Goal: Navigation & Orientation: Find specific page/section

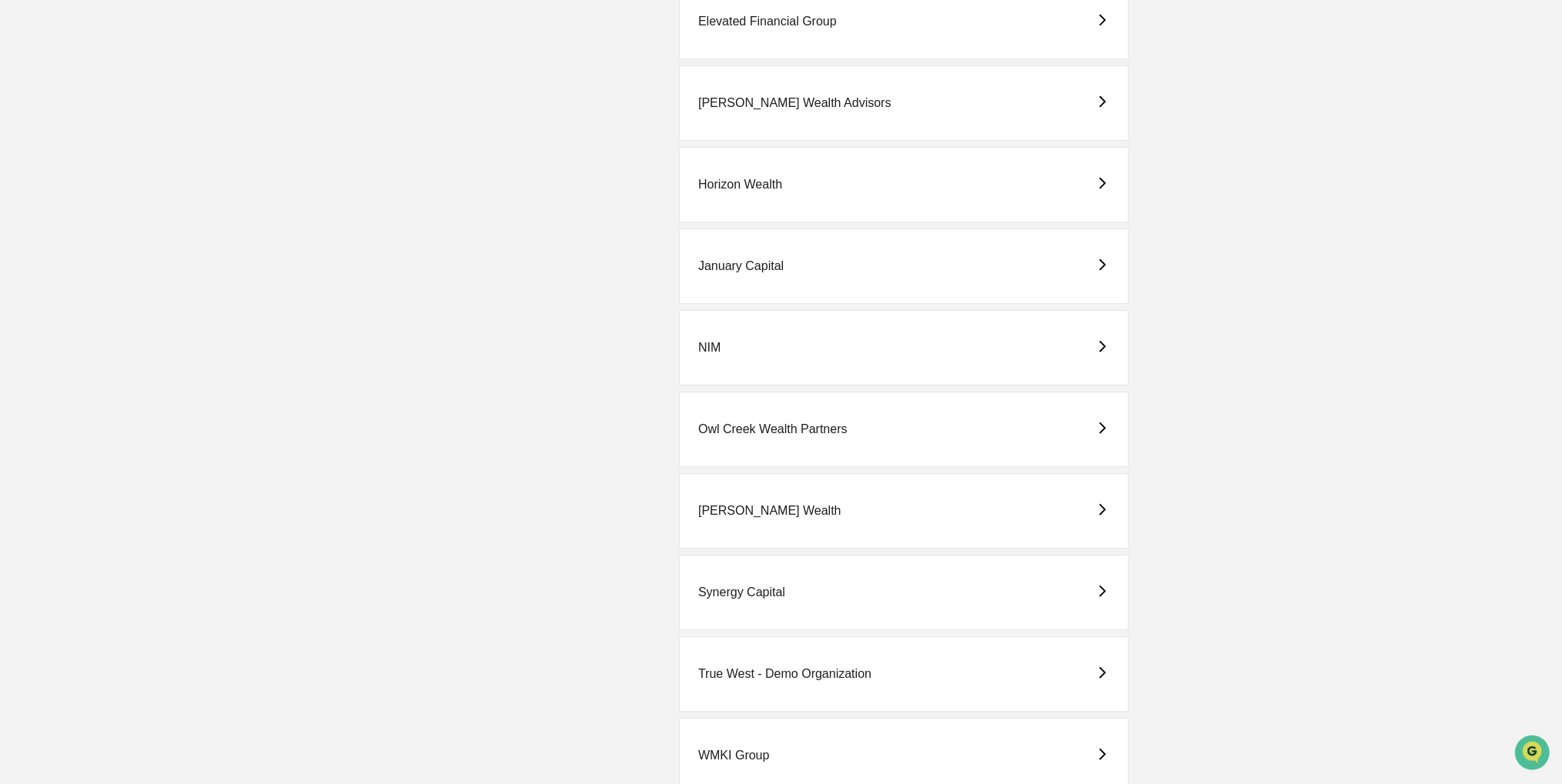
scroll to position [709, 0]
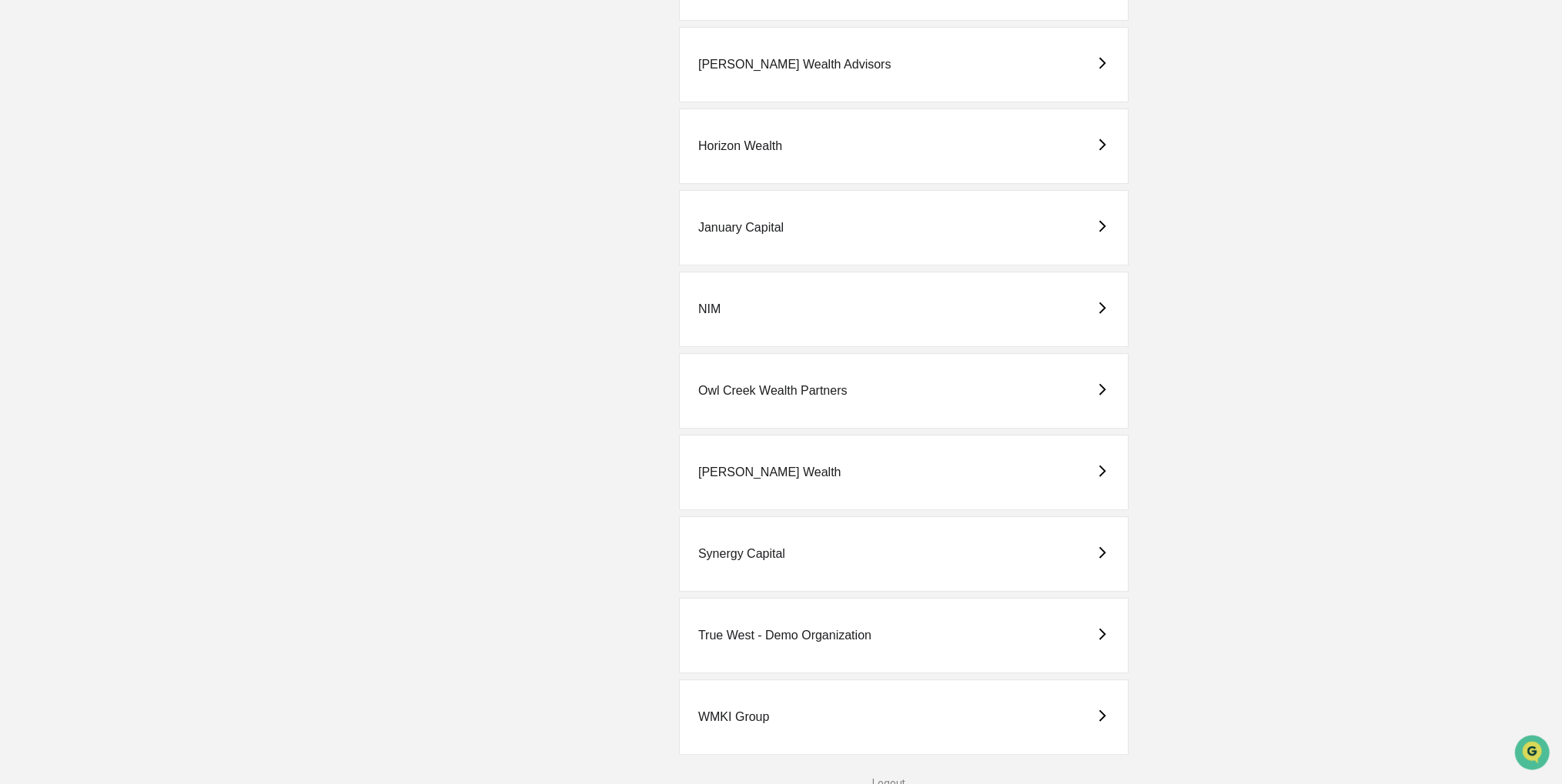
click at [773, 632] on div "True West - Demo Organization" at bounding box center [784, 636] width 173 height 14
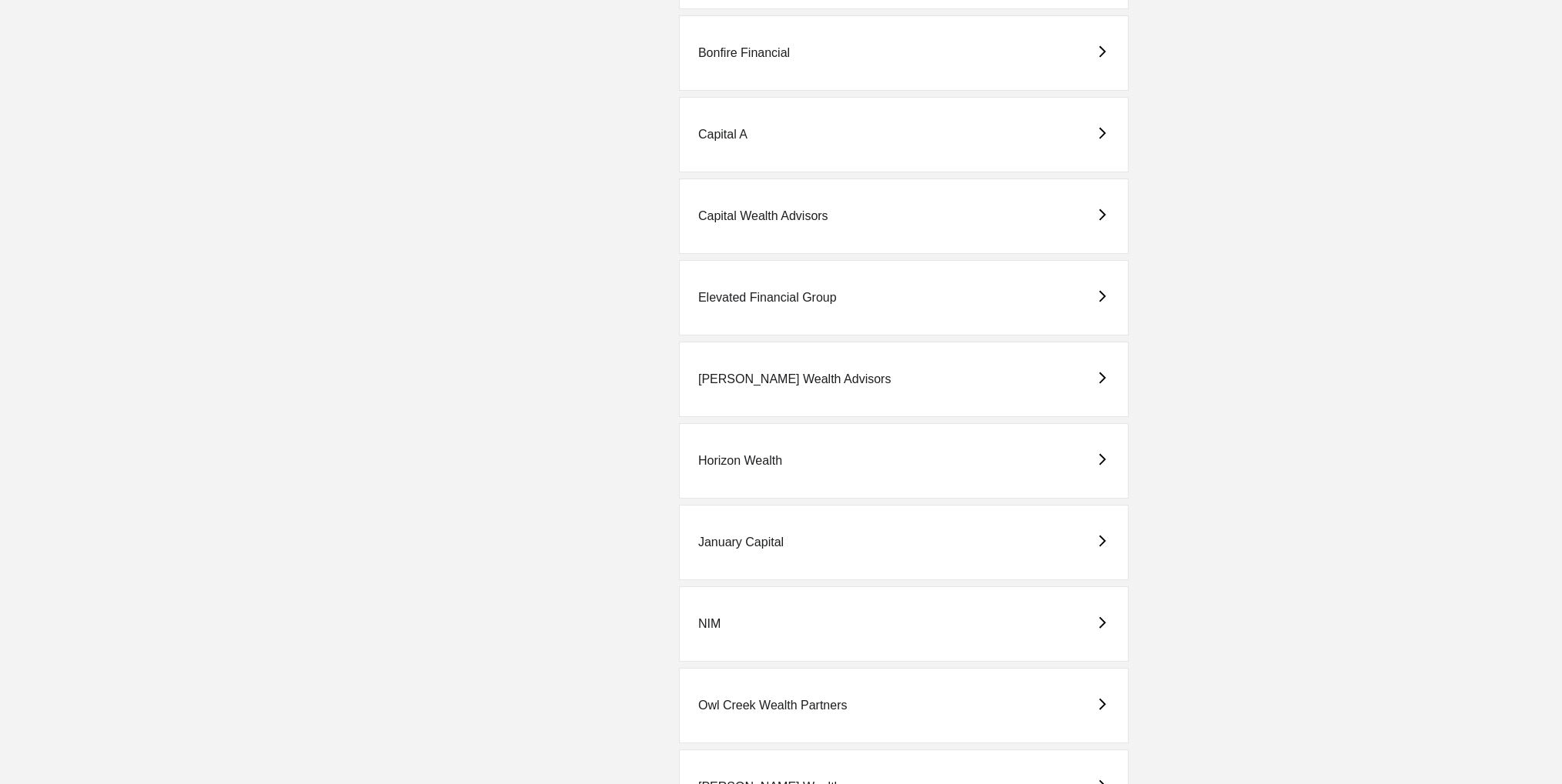
scroll to position [385, 0]
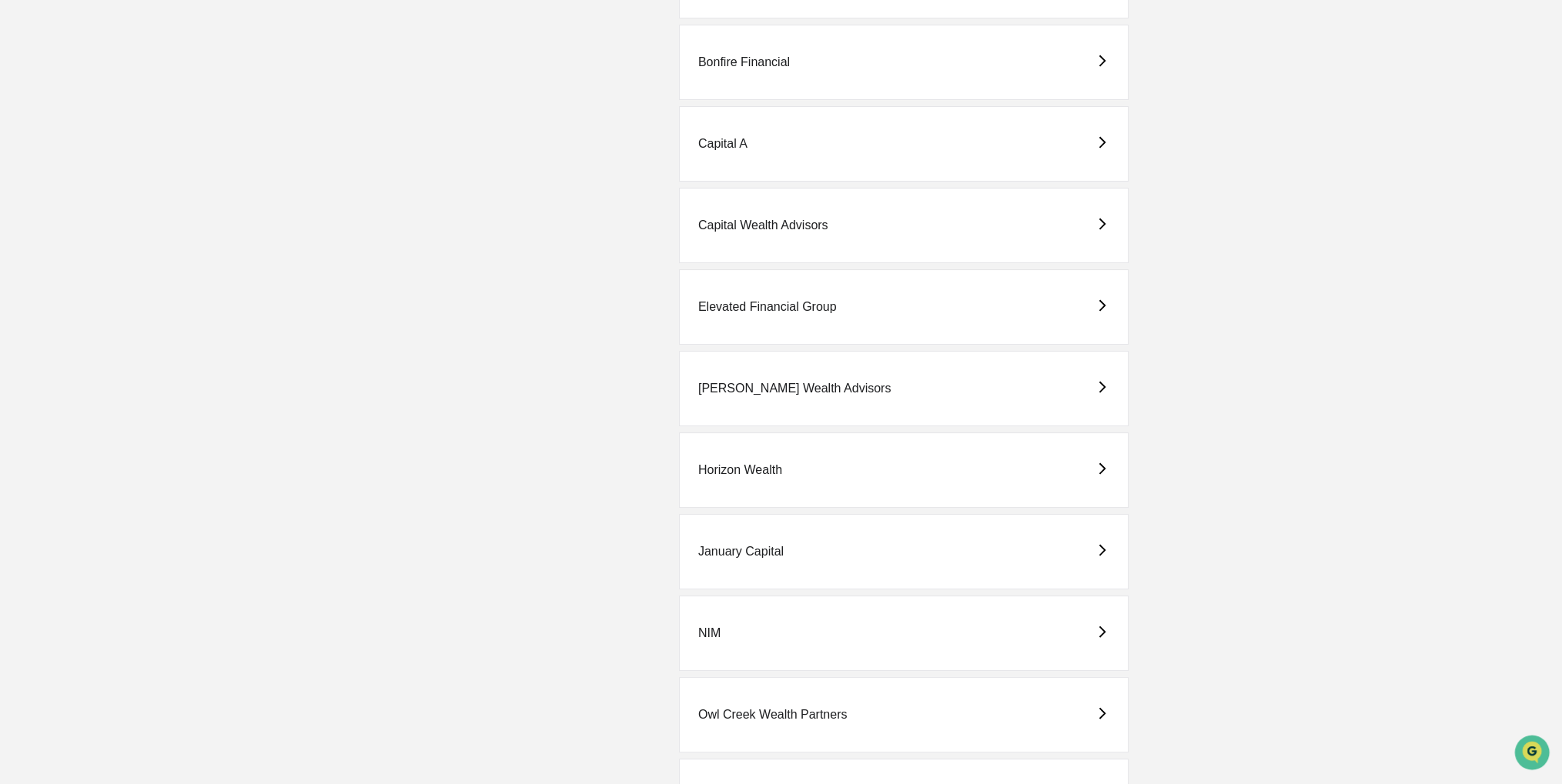
click at [834, 239] on div "Capital Wealth Advisors" at bounding box center [904, 226] width 450 height 75
